Goal: Information Seeking & Learning: Learn about a topic

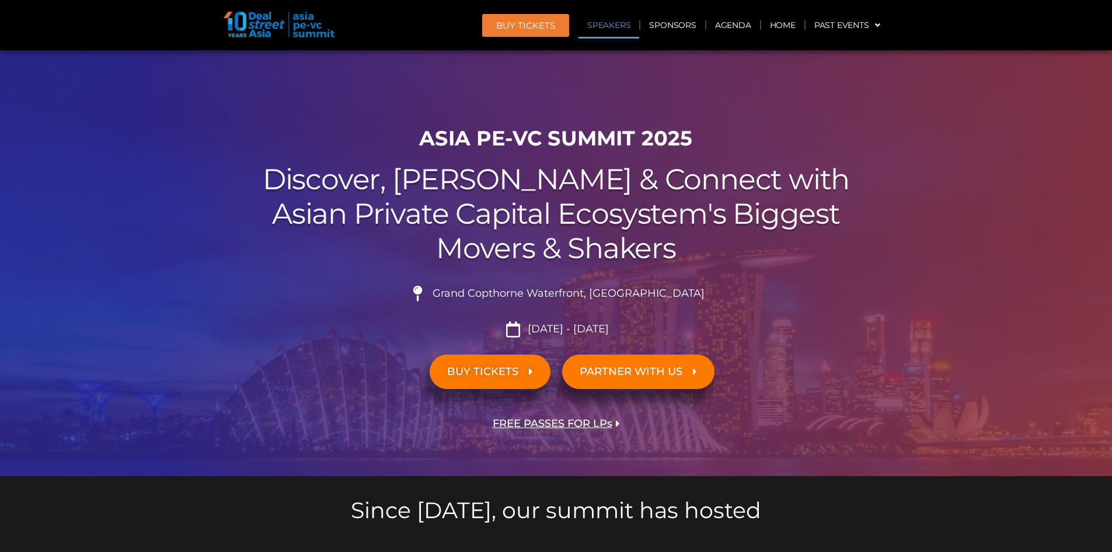
click at [625, 22] on link "Speakers" at bounding box center [609, 25] width 61 height 27
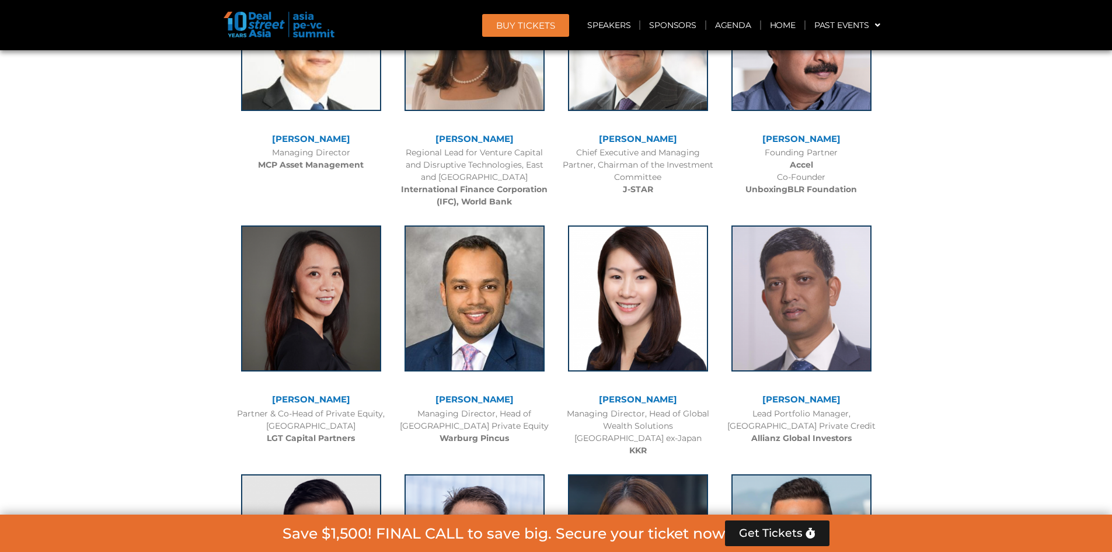
scroll to position [1644, 0]
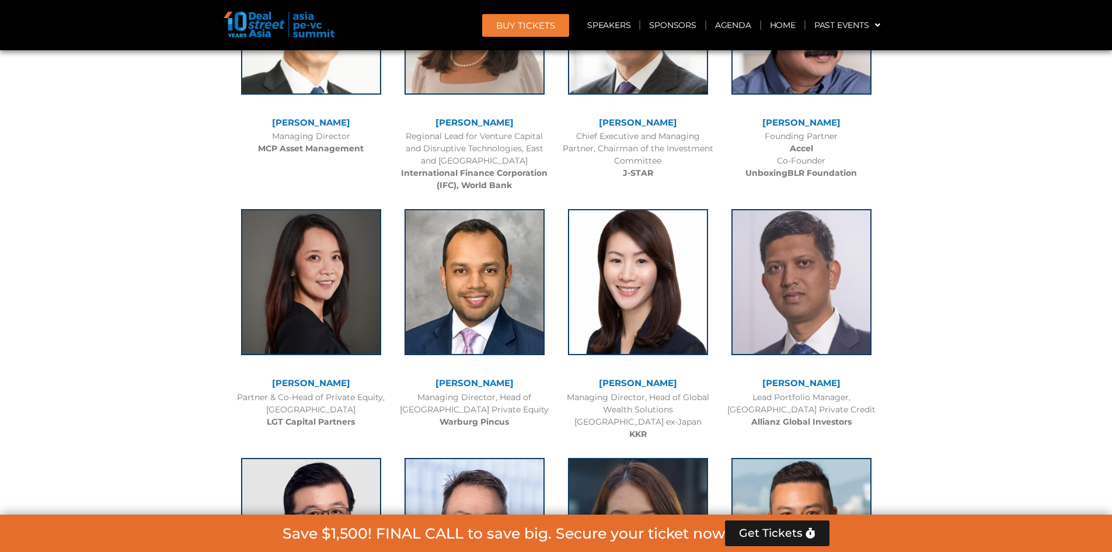
click at [666, 135] on div "Chief Executive and Managing Partner, Chairman of the Investment Committee J-ST…" at bounding box center [638, 154] width 152 height 49
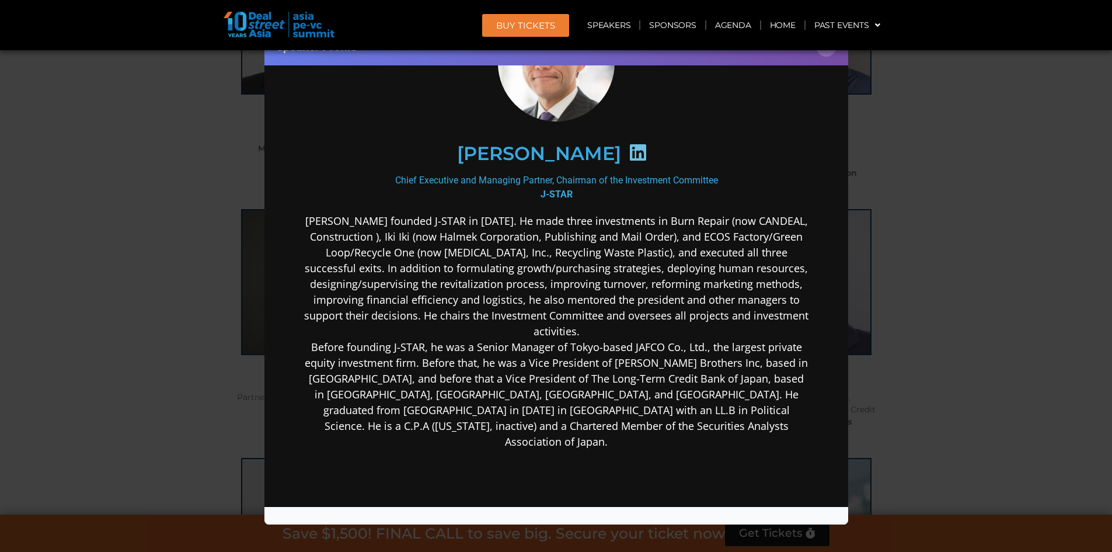
scroll to position [100, 0]
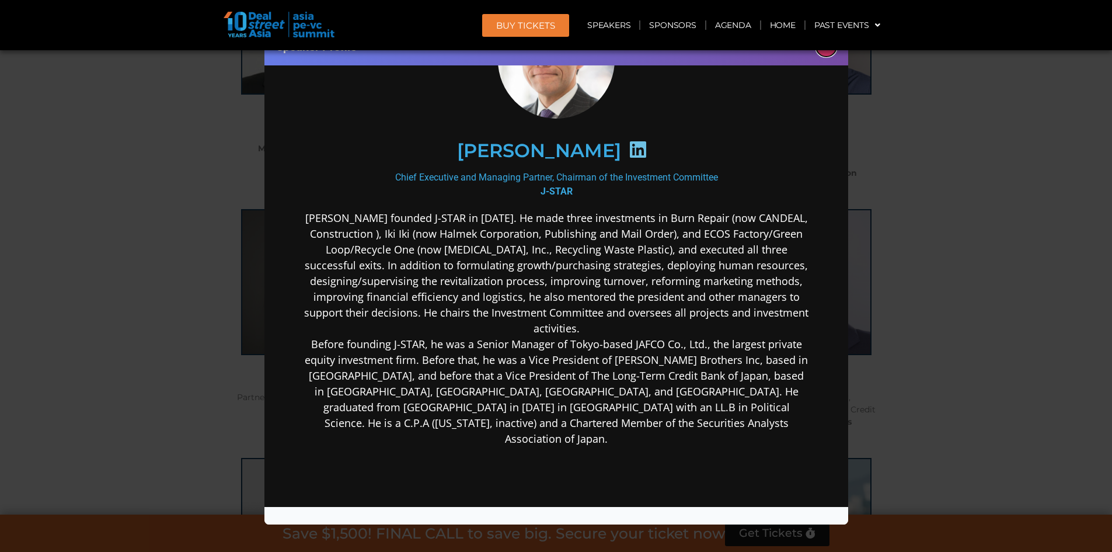
click at [827, 51] on button "×" at bounding box center [826, 46] width 20 height 20
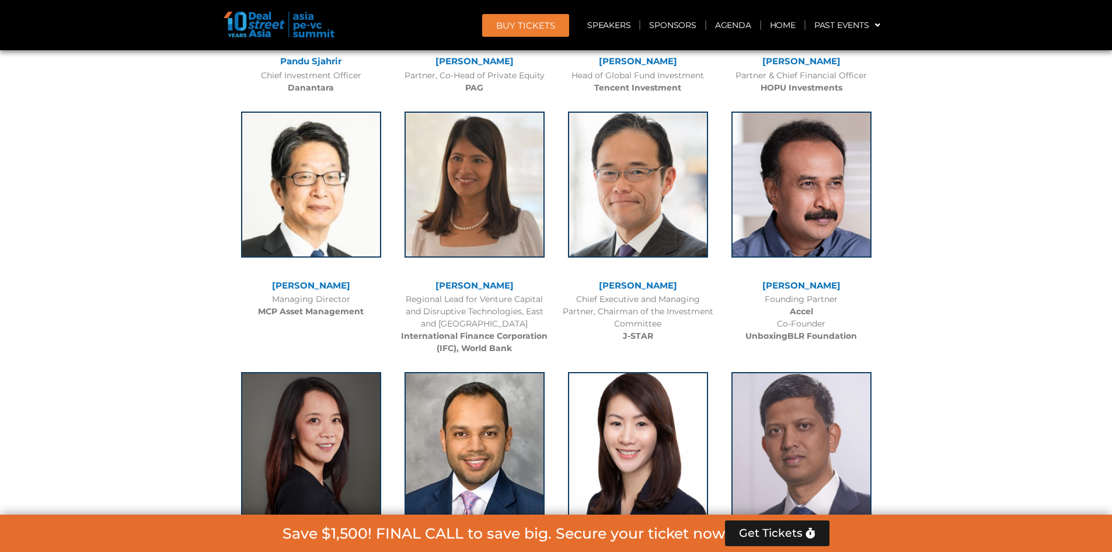
scroll to position [0, 0]
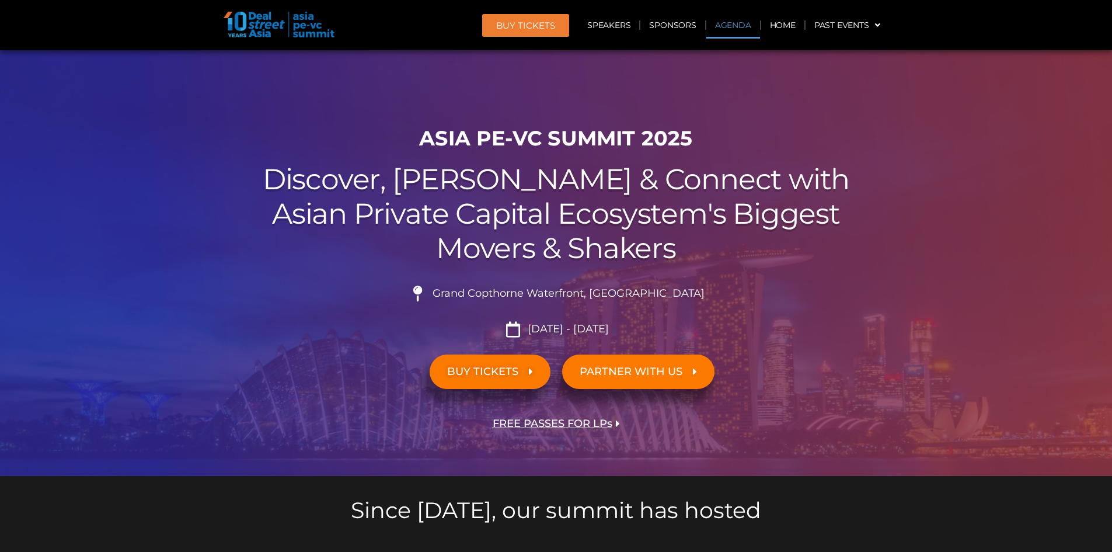
click at [733, 21] on link "Agenda" at bounding box center [734, 25] width 54 height 27
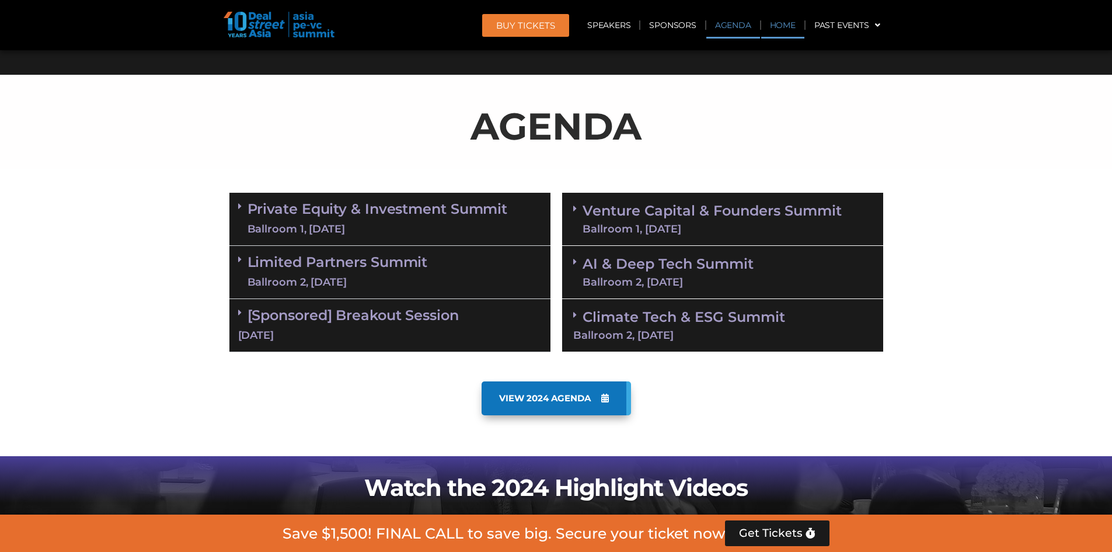
scroll to position [611, 0]
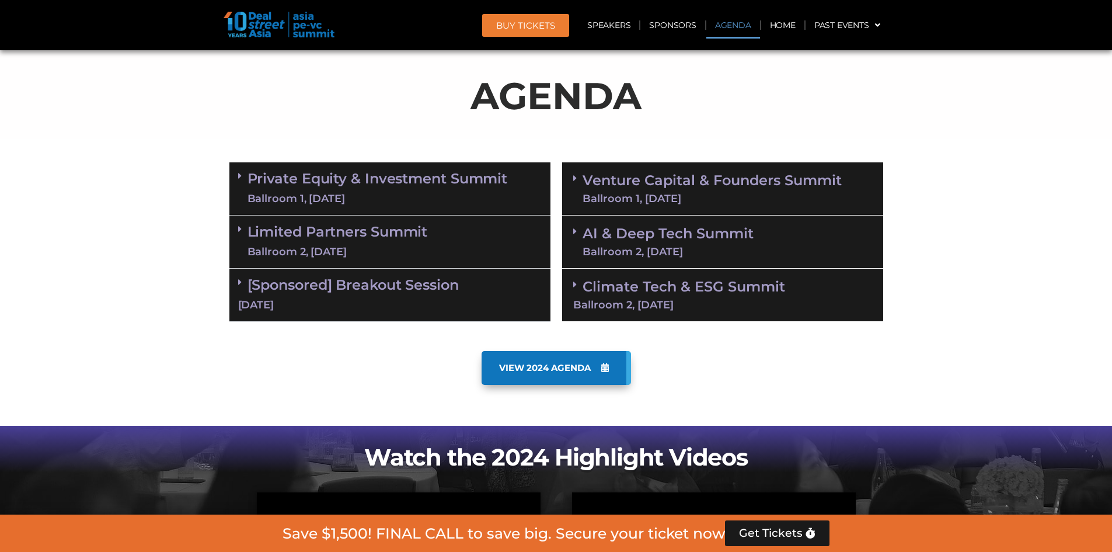
click at [430, 190] on link "Private Equity & Investment Summit Ballroom 1, [DATE]" at bounding box center [378, 188] width 260 height 35
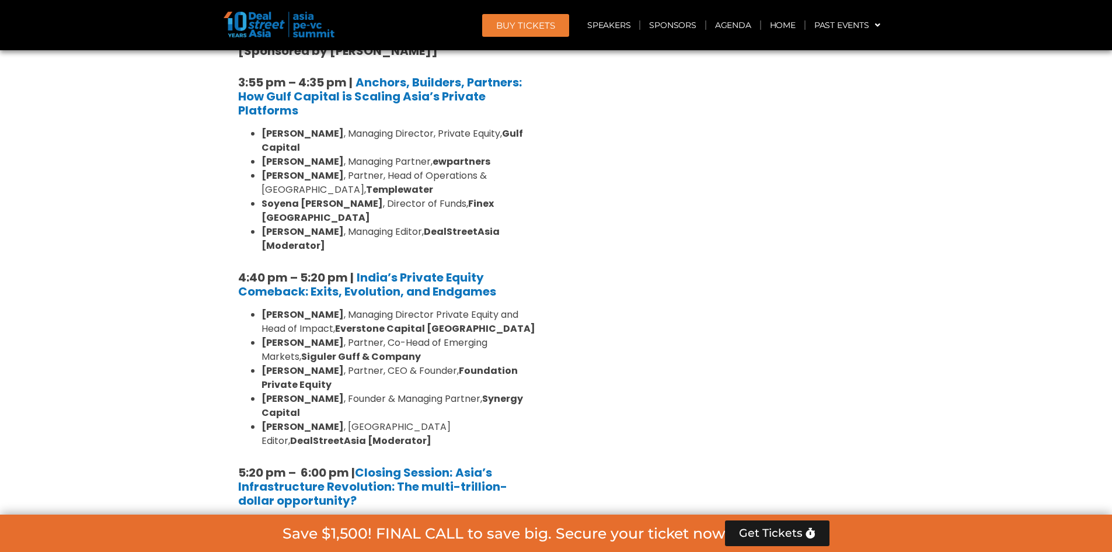
scroll to position [2118, 0]
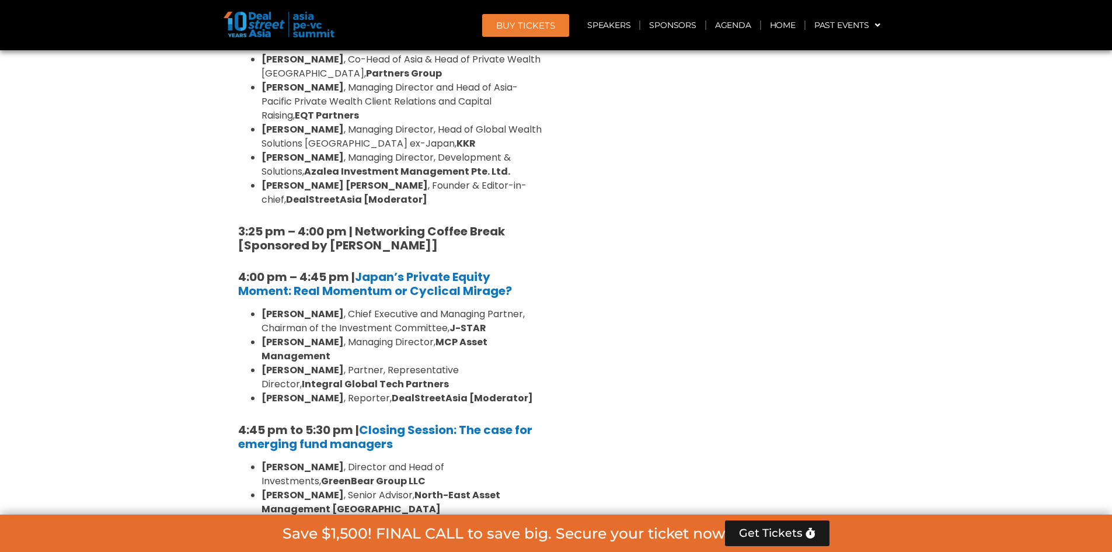
scroll to position [3443, 0]
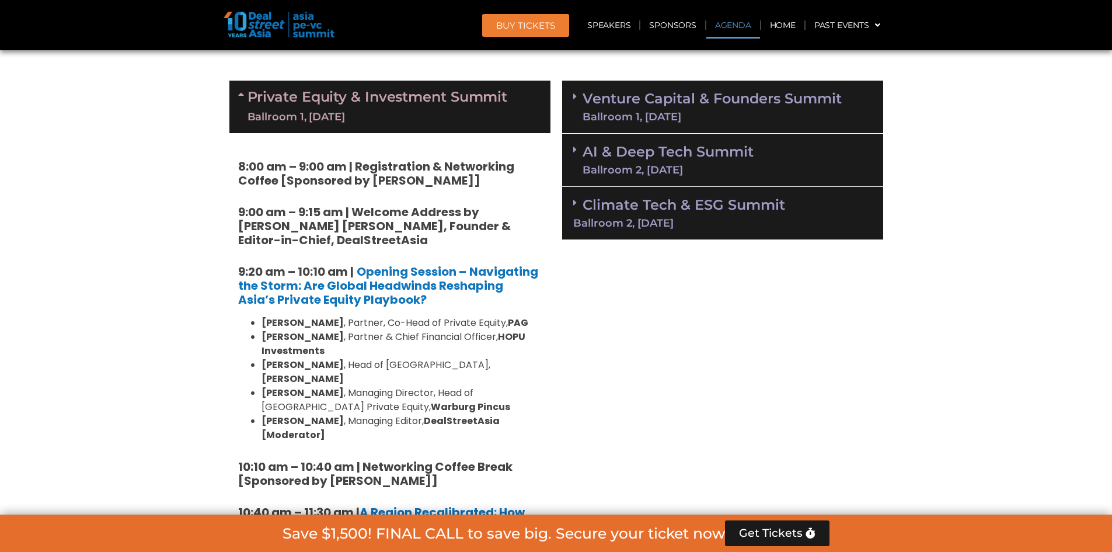
scroll to position [634, 0]
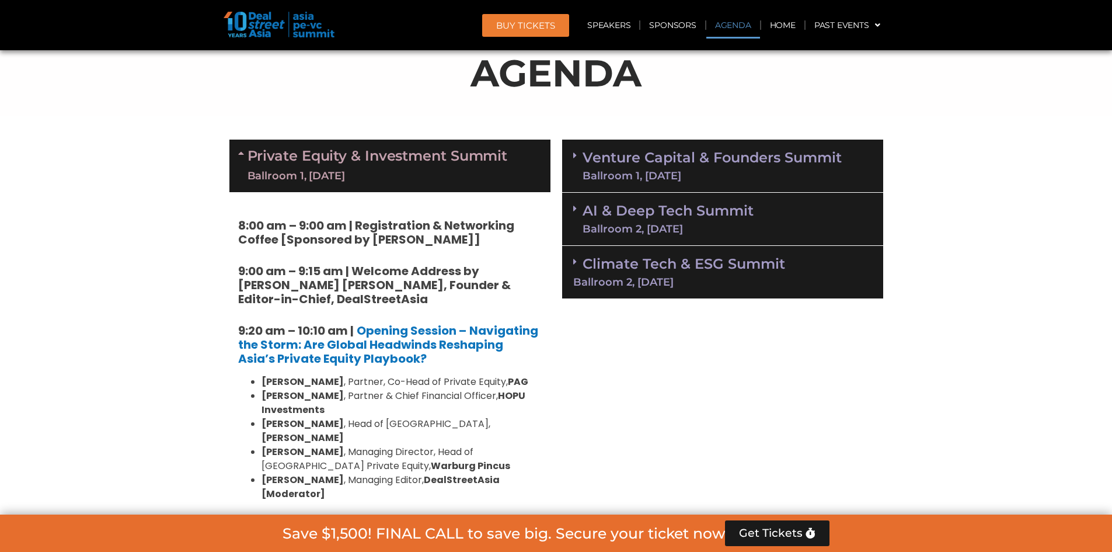
click at [771, 158] on link "Venture Capital & Founders​ Summit Ballroom 1, [DATE]" at bounding box center [712, 166] width 259 height 30
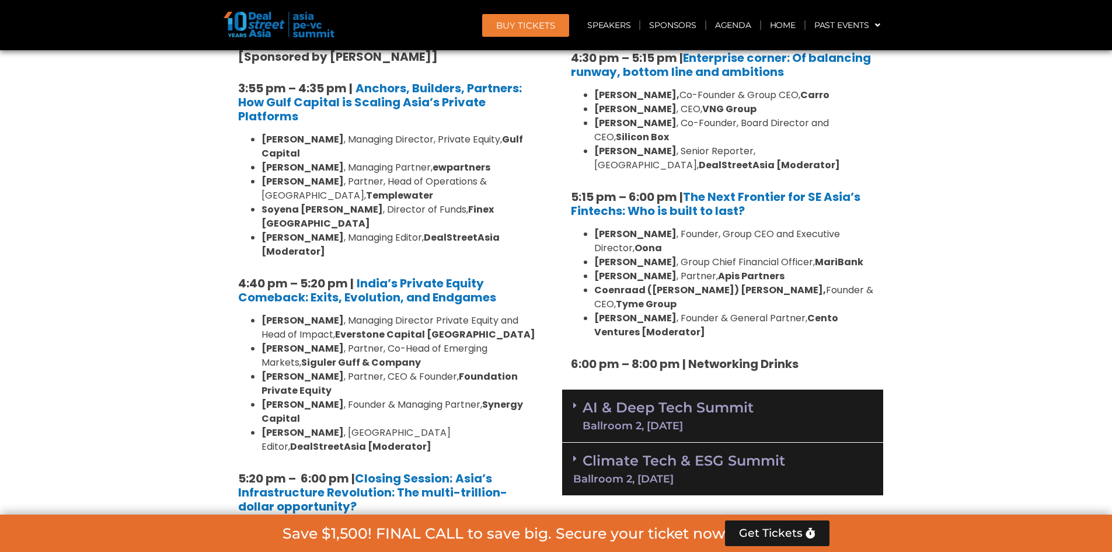
scroll to position [2078, 0]
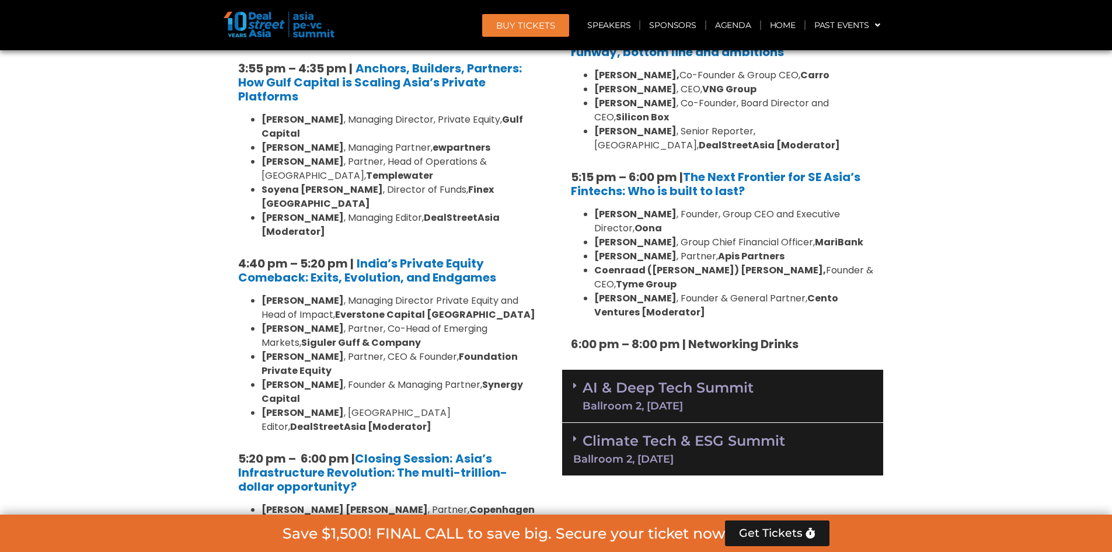
click at [734, 370] on div "AI & Deep Tech Summit Ballroom 2, [DATE]" at bounding box center [722, 396] width 321 height 53
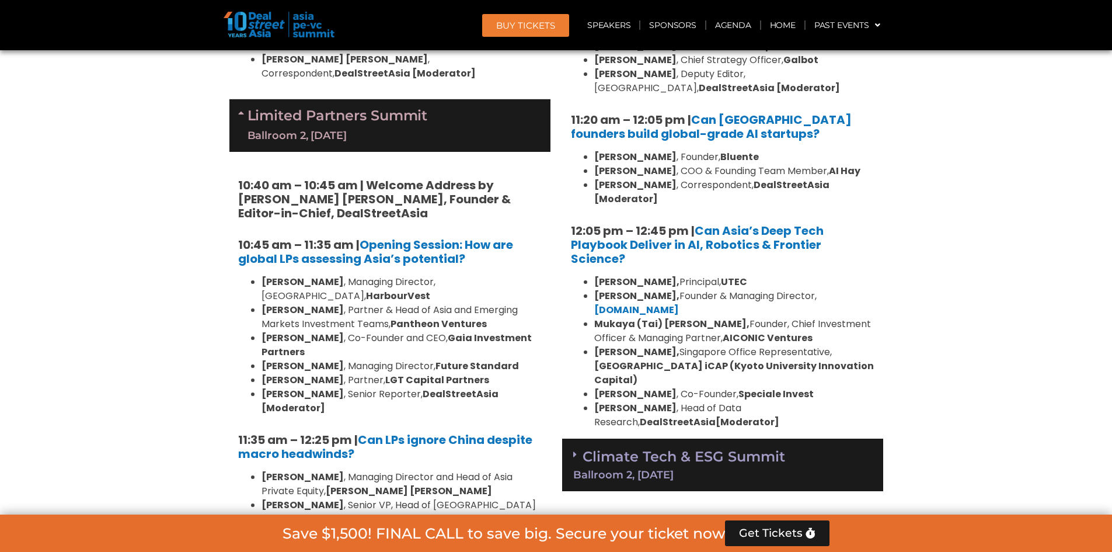
scroll to position [2652, 0]
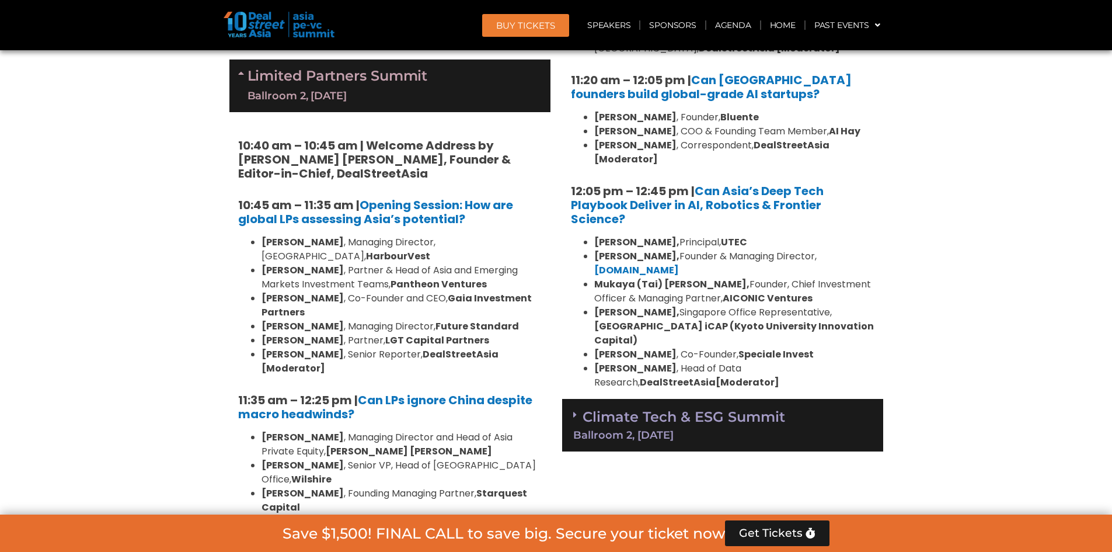
click at [666, 399] on div "Climate Tech & ESG Summit Ballroom 2, [DATE]" at bounding box center [722, 425] width 321 height 53
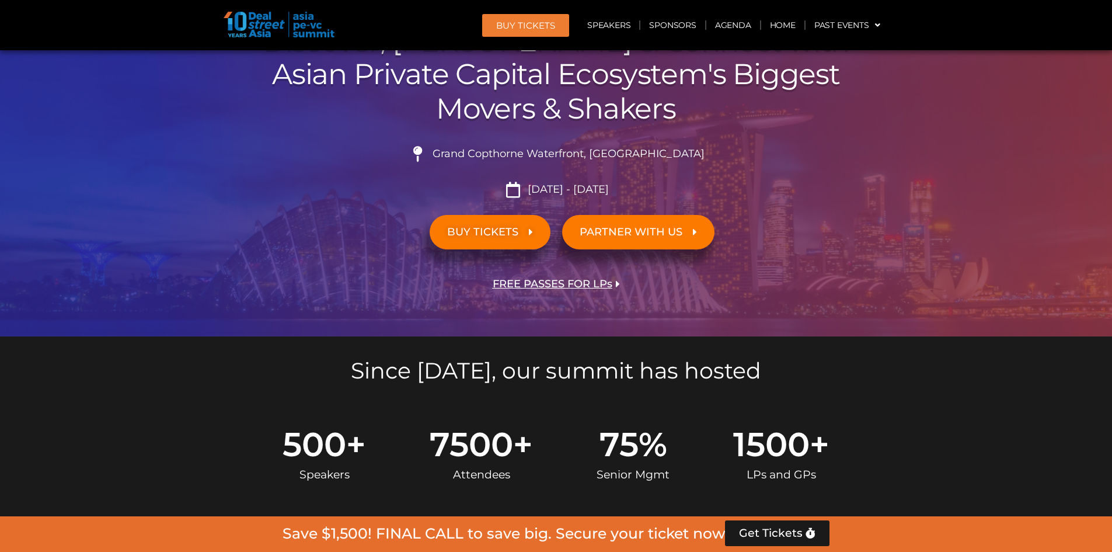
scroll to position [0, 0]
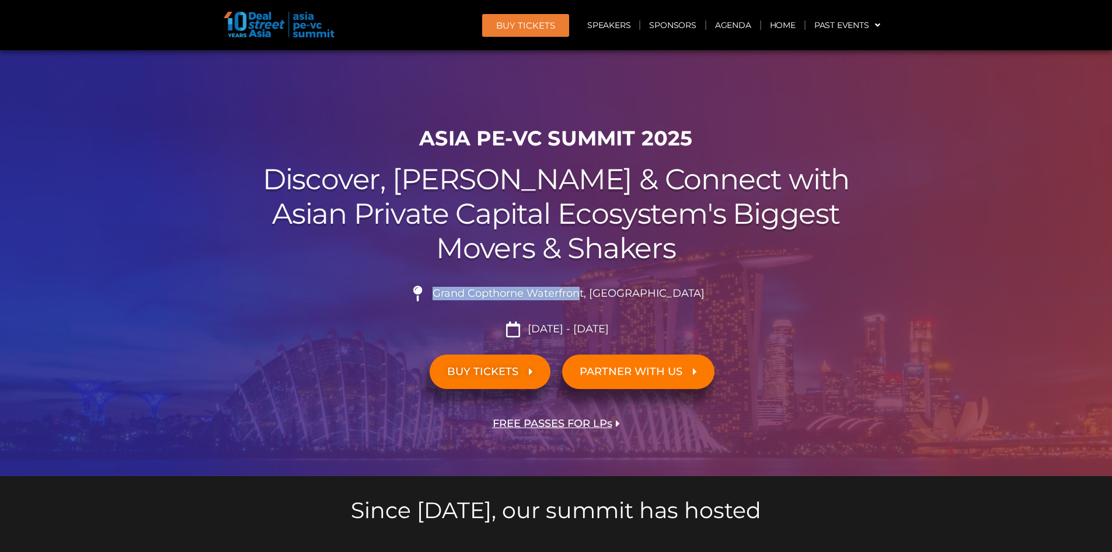
drag, startPoint x: 465, startPoint y: 291, endPoint x: 612, endPoint y: 292, distance: 147.7
click at [612, 292] on span "Grand Copthorne Waterfront, [GEOGRAPHIC_DATA]​" at bounding box center [567, 293] width 275 height 13
copy span "Grand Copthorne Waterfron"
